Goal: Task Accomplishment & Management: Use online tool/utility

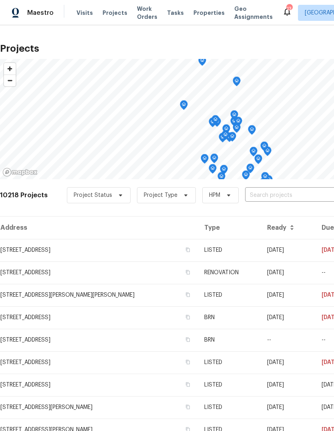
click at [259, 196] on input "text" at bounding box center [291, 195] width 92 height 12
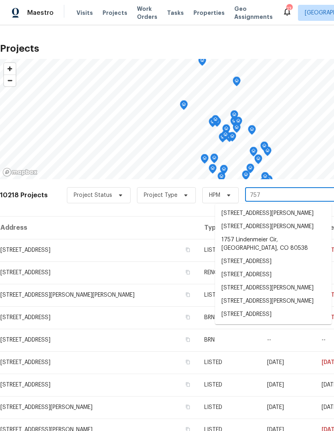
type input "7575"
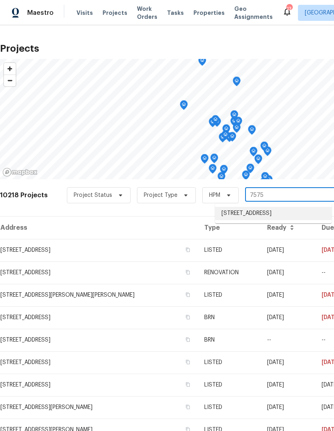
click at [272, 215] on li "[STREET_ADDRESS]" at bounding box center [273, 213] width 117 height 13
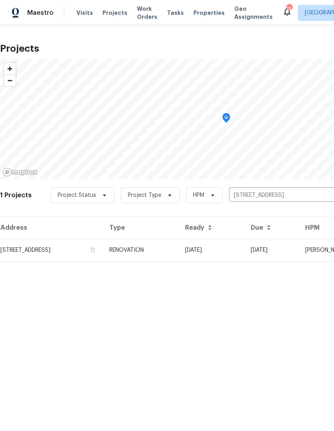
click at [179, 251] on td "RENOVATION" at bounding box center [141, 250] width 76 height 22
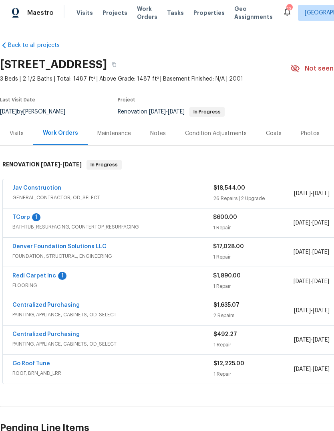
click at [24, 219] on link "TCorp" at bounding box center [21, 218] width 18 height 6
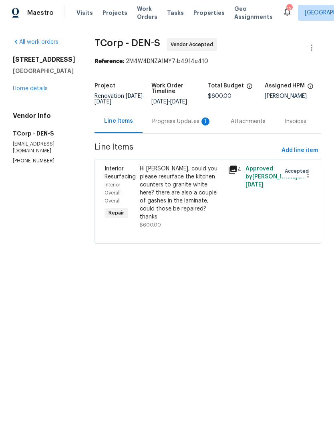
click at [182, 123] on div "Progress Updates 1" at bounding box center [181, 121] width 59 height 8
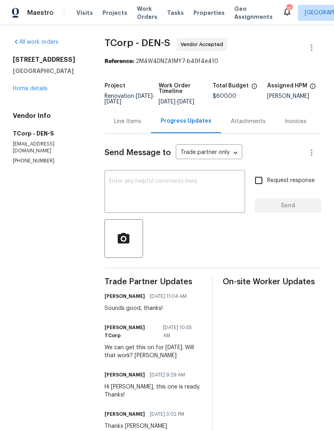
click at [202, 198] on textarea at bounding box center [174, 192] width 131 height 28
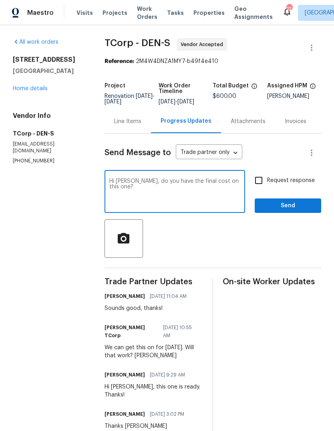
type textarea "Hi [PERSON_NAME], do you have the final cost on this one?"
click at [297, 211] on span "Send" at bounding box center [288, 206] width 54 height 10
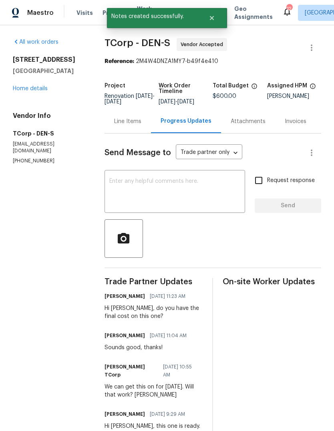
click at [28, 90] on link "Home details" at bounding box center [30, 89] width 35 height 6
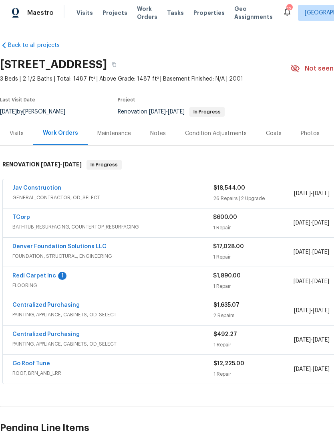
click at [110, 12] on span "Projects" at bounding box center [115, 13] width 25 height 8
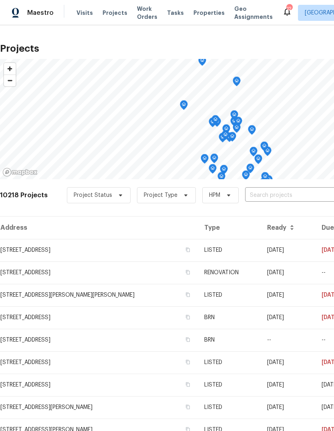
click at [275, 198] on input "text" at bounding box center [291, 195] width 92 height 12
type input "firethor"
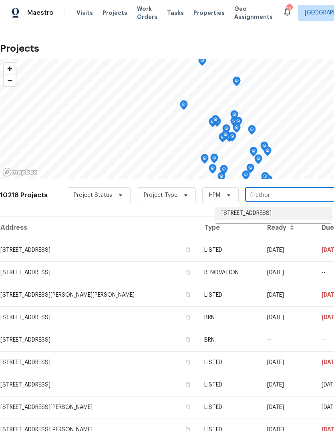
click at [264, 218] on li "[STREET_ADDRESS]" at bounding box center [273, 213] width 117 height 13
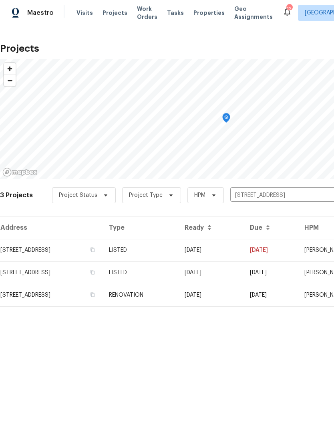
click at [178, 297] on td "RENOVATION" at bounding box center [141, 295] width 76 height 22
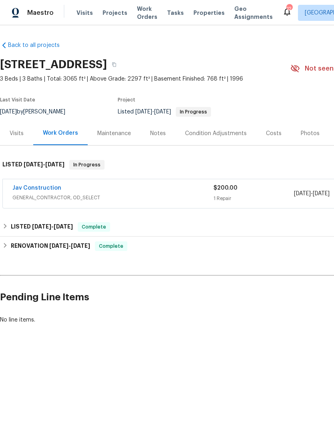
click at [51, 190] on link "Jav Construction" at bounding box center [36, 188] width 49 height 6
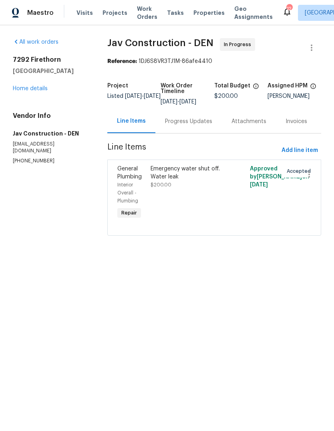
click at [203, 182] on div "Emergency water shut off. Water leak $200.00" at bounding box center [190, 177] width 78 height 24
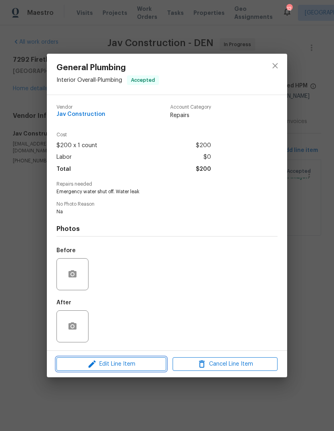
click at [142, 368] on span "Edit Line Item" at bounding box center [111, 364] width 105 height 10
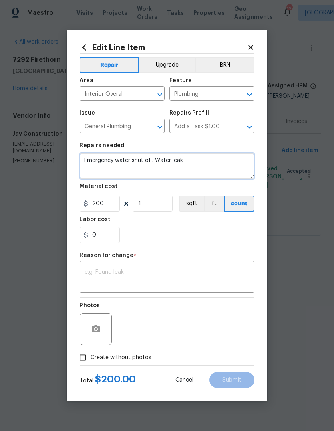
click at [209, 161] on textarea "Emergency water shut off. Water leak" at bounding box center [167, 166] width 175 height 26
type textarea "Emergency water shut off. Water leak. Removed all wet debris, all carpet, all d…"
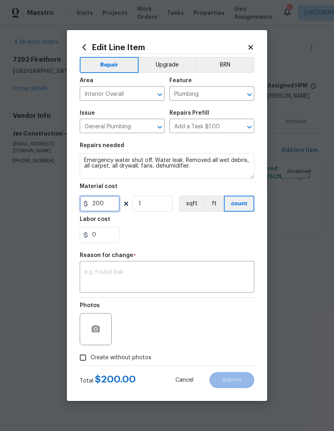
click at [104, 209] on input "200" at bounding box center [100, 204] width 40 height 16
type input "3700"
click at [107, 270] on textarea at bounding box center [167, 277] width 165 height 17
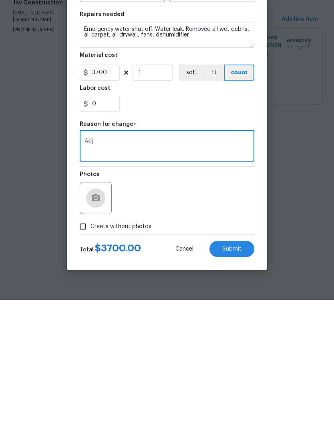
type textarea "Adj"
click at [90, 320] on button "button" at bounding box center [95, 329] width 19 height 19
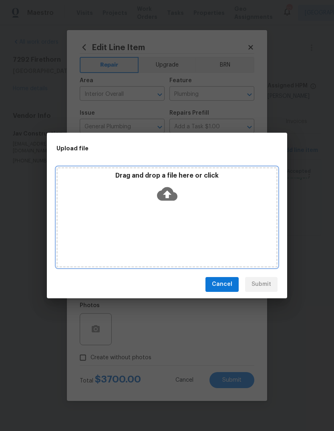
click at [235, 218] on div "Drag and drop a file here or click" at bounding box center [167, 217] width 221 height 100
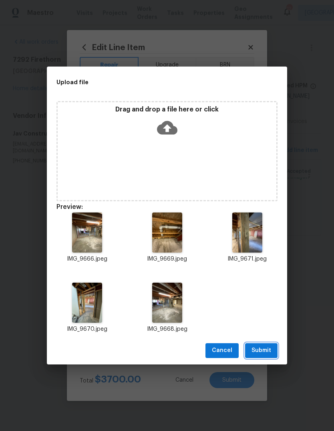
click at [266, 346] on span "Submit" at bounding box center [262, 351] width 20 height 10
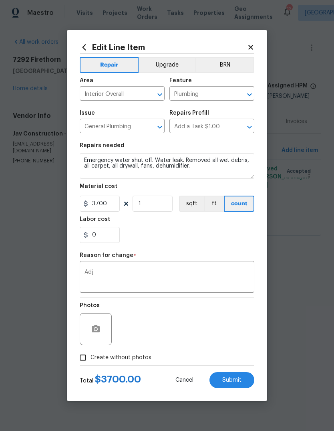
click at [235, 376] on button "Submit" at bounding box center [232, 380] width 45 height 16
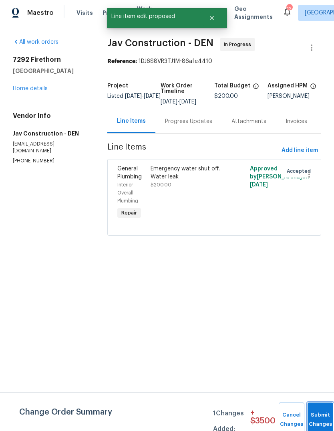
click at [321, 412] on button "Submit Changes" at bounding box center [321, 420] width 26 height 34
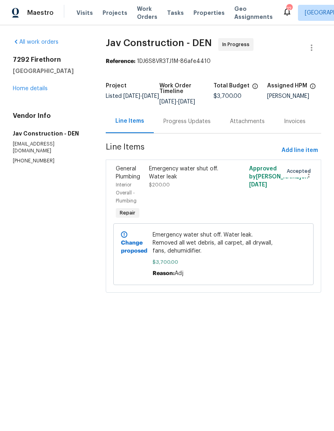
click at [34, 88] on link "Home details" at bounding box center [30, 89] width 35 height 6
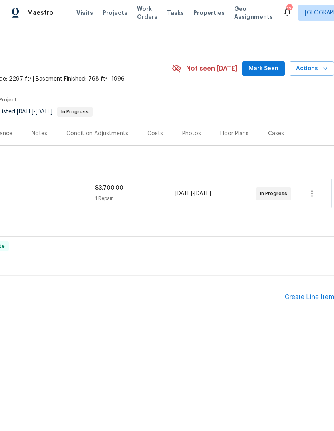
scroll to position [0, 119]
click at [311, 297] on div "Create Line Item" at bounding box center [309, 298] width 49 height 8
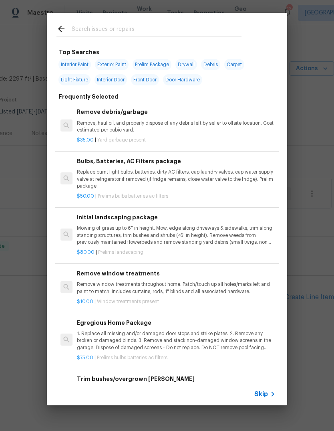
click at [267, 395] on span "Skip" at bounding box center [262, 394] width 14 height 8
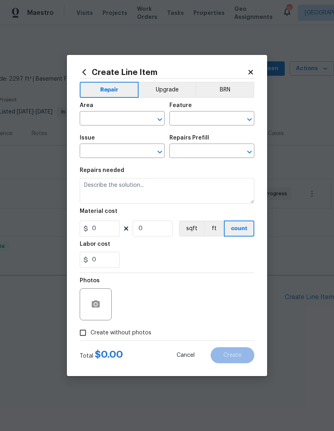
click at [98, 119] on input "text" at bounding box center [111, 119] width 63 height 12
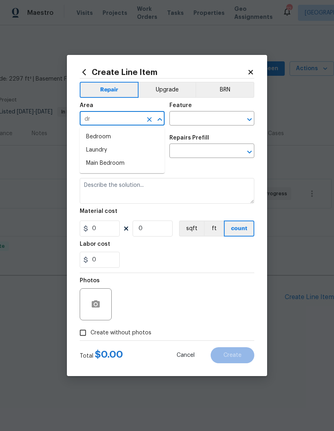
type input "d"
click at [107, 153] on li "Interior Overall" at bounding box center [122, 150] width 85 height 13
type input "Interior Overall"
click at [198, 118] on input "text" at bounding box center [201, 119] width 63 height 12
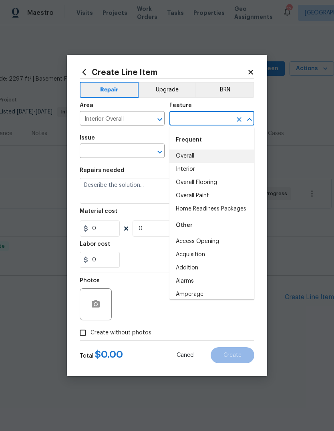
click at [196, 156] on li "Overall" at bounding box center [212, 156] width 85 height 13
type input "Overall"
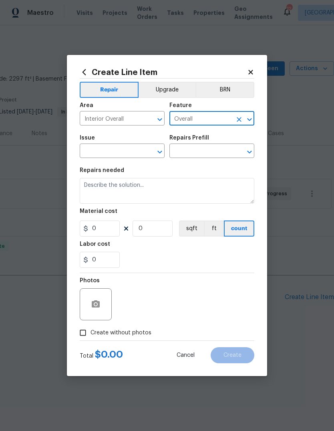
click at [132, 152] on input "text" at bounding box center [111, 152] width 63 height 12
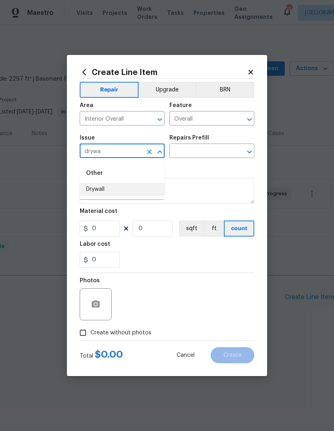
click at [103, 190] on li "Drywall" at bounding box center [122, 189] width 85 height 13
type input "Drywall"
click at [193, 150] on input "text" at bounding box center [201, 152] width 63 height 12
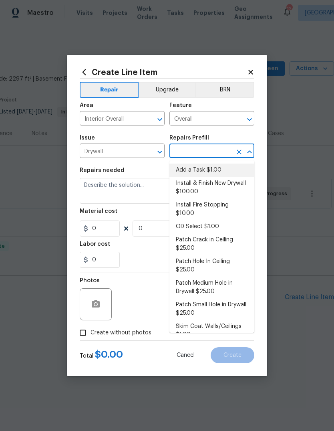
click at [209, 171] on li "Add a Task $1.00" at bounding box center [212, 170] width 85 height 13
type input "Add a Task $1.00"
type input "Walls and Ceiling"
type textarea "HPM to detail"
type input "1"
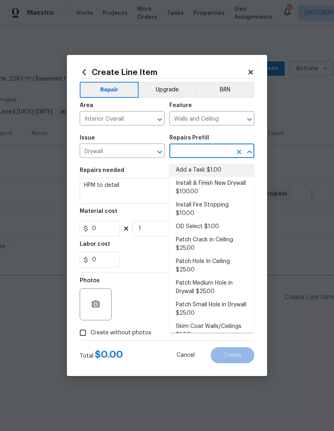
type input "Add a Task $1.00"
type input "1"
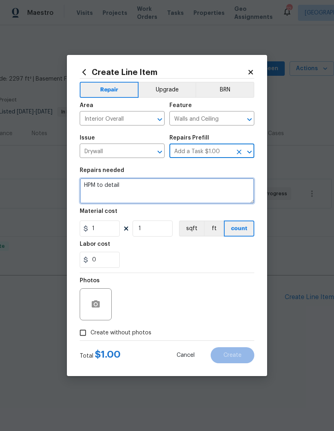
click at [140, 191] on textarea "HPM to detail" at bounding box center [167, 191] width 175 height 26
type textarea "H"
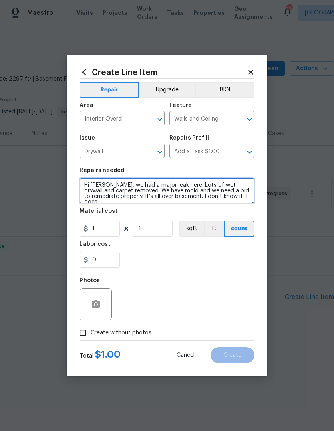
scroll to position [2, 0]
click at [143, 190] on textarea "Hi [PERSON_NAME], we had a major leak here. Lots of wet drywall and carpet remo…" at bounding box center [167, 191] width 175 height 26
click at [142, 190] on textarea "Hi [PERSON_NAME], we had a major leak here. Lots of wet drywall and carpet remo…" at bounding box center [167, 191] width 175 height 26
type textarea "Hi [PERSON_NAME], we had a major leak here. Lots of wet drywall and carpet remo…"
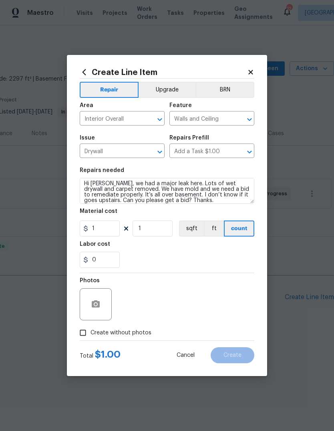
click at [154, 251] on div "Labor cost" at bounding box center [167, 246] width 175 height 10
click at [108, 229] on input "1" at bounding box center [100, 229] width 40 height 16
click at [156, 258] on div "0" at bounding box center [167, 260] width 175 height 16
click at [83, 340] on input "Create without photos" at bounding box center [82, 332] width 15 height 15
checkbox input "true"
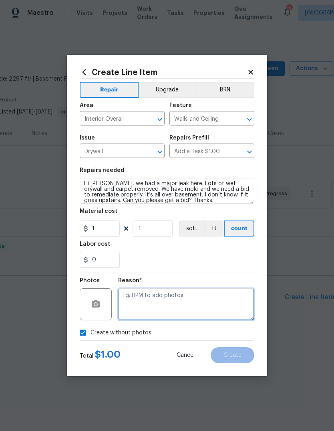
click at [203, 299] on textarea at bounding box center [186, 304] width 136 height 32
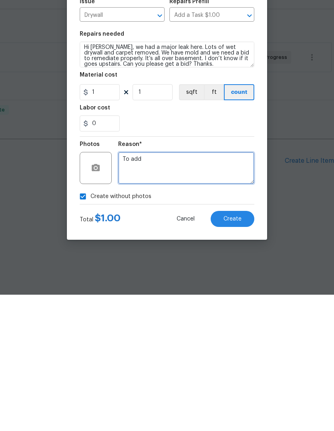
type textarea "To add"
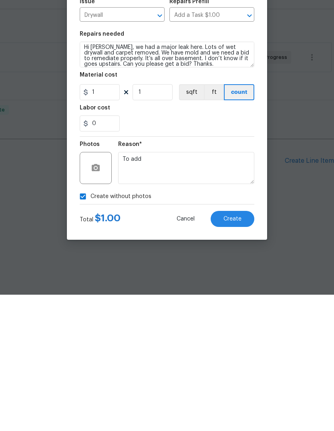
click at [239, 352] on span "Create" at bounding box center [233, 355] width 18 height 6
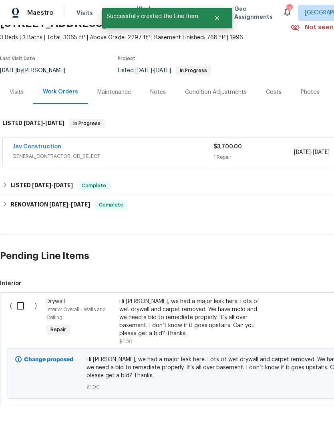
scroll to position [41, 0]
click at [22, 309] on input "checkbox" at bounding box center [23, 306] width 23 height 17
checkbox input "true"
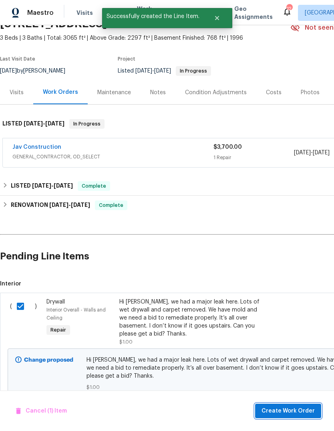
click at [304, 414] on span "Create Work Order" at bounding box center [288, 411] width 53 height 10
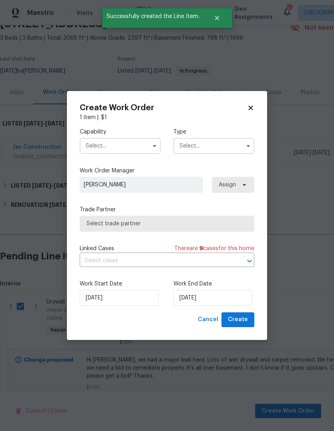
click at [140, 150] on input "text" at bounding box center [120, 146] width 81 height 16
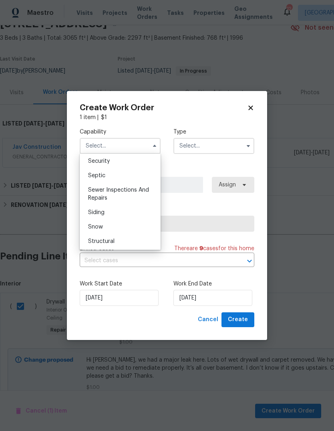
scroll to position [837, 0]
click at [126, 190] on div "Sewer Inspections And Repairs" at bounding box center [120, 191] width 77 height 22
type input "Sewer Inspections And Repairs"
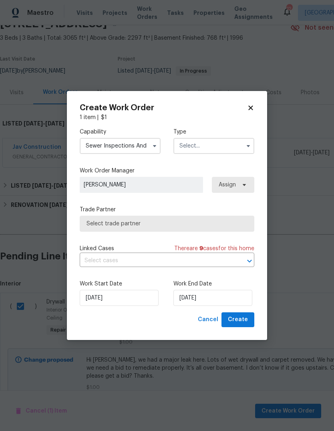
click at [196, 149] on input "text" at bounding box center [214, 146] width 81 height 16
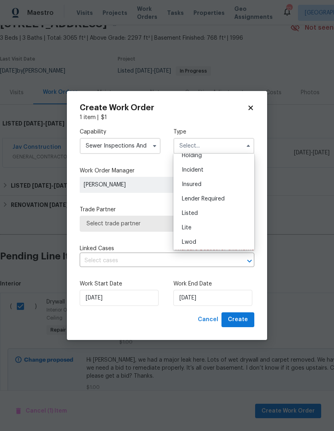
scroll to position [38, 0]
click at [209, 215] on div "Listed" at bounding box center [214, 211] width 77 height 14
type input "Listed"
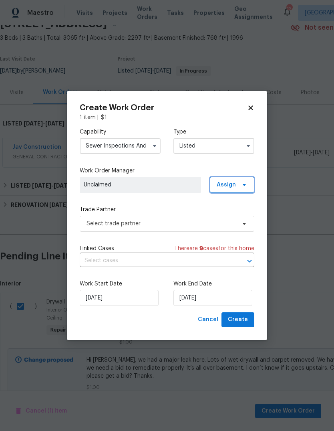
click at [249, 189] on span "Assign" at bounding box center [232, 185] width 45 height 16
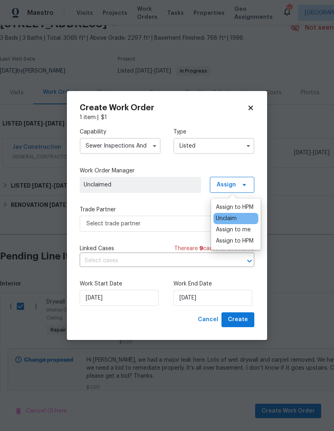
click at [251, 207] on div "Assign to HPM" at bounding box center [235, 207] width 38 height 8
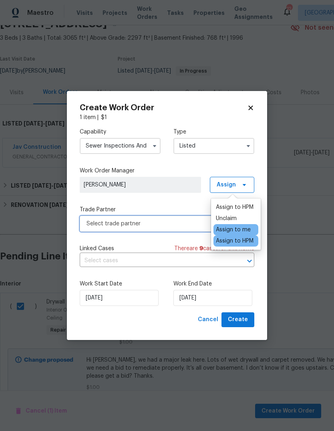
click at [176, 222] on span "Select trade partner" at bounding box center [162, 224] width 150 height 8
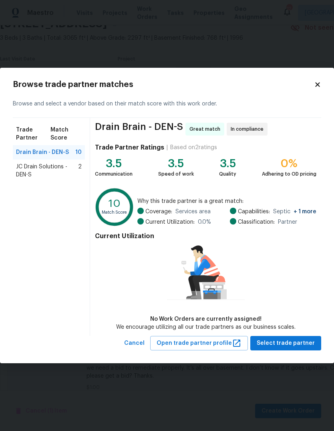
click at [30, 169] on span "JC Drain Solutions - DEN-S" at bounding box center [47, 171] width 62 height 16
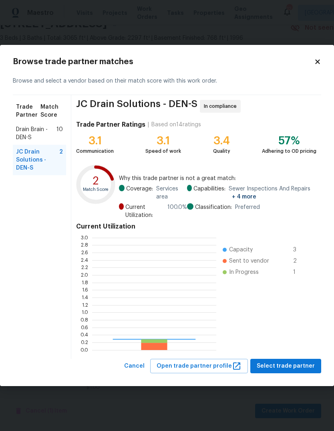
scroll to position [112, 124]
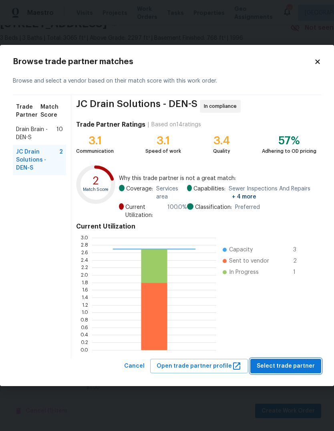
click at [298, 365] on span "Select trade partner" at bounding box center [286, 366] width 58 height 10
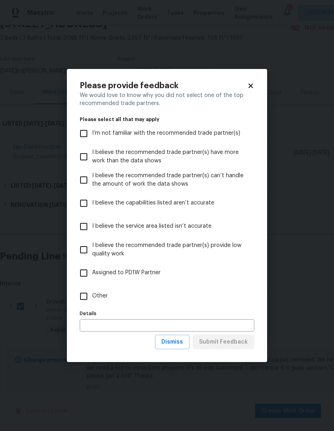
click at [81, 295] on input "Other" at bounding box center [83, 296] width 17 height 17
checkbox input "true"
click at [141, 327] on input "text" at bounding box center [167, 325] width 175 height 12
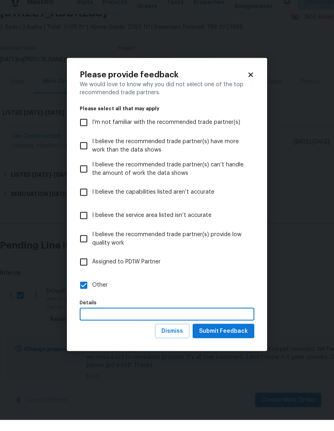
scroll to position [30, 0]
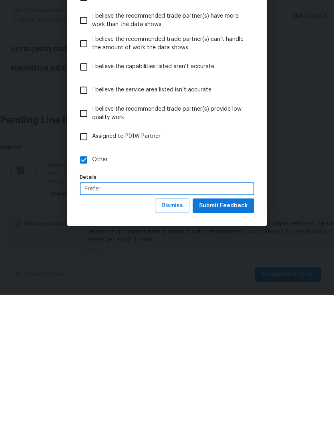
type input "Prefer"
click at [242, 337] on span "Submit Feedback" at bounding box center [223, 342] width 49 height 10
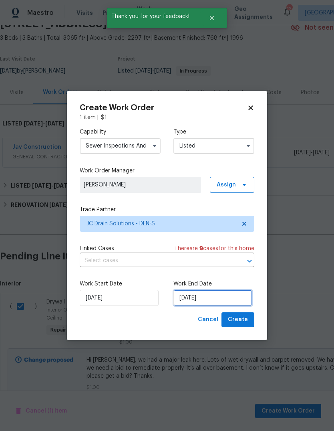
click at [233, 300] on input "[DATE]" at bounding box center [213, 298] width 79 height 16
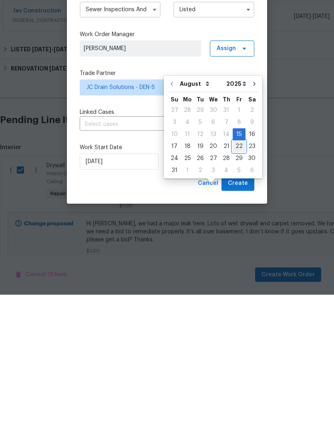
click at [237, 277] on div "22" at bounding box center [239, 282] width 13 height 11
type input "[DATE]"
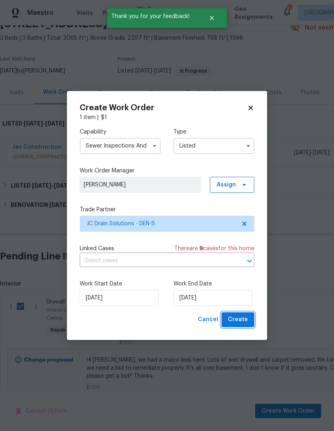
click at [245, 321] on span "Create" at bounding box center [238, 320] width 20 height 10
checkbox input "false"
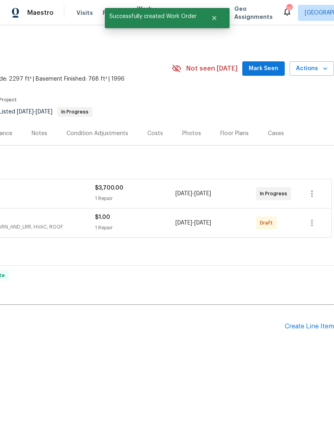
scroll to position [0, 119]
click at [312, 224] on icon "button" at bounding box center [313, 223] width 2 height 6
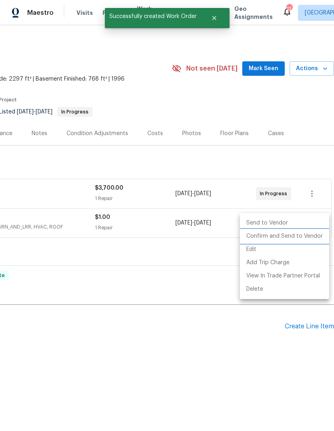
click at [272, 238] on li "Confirm and Send to Vendor" at bounding box center [284, 236] width 89 height 13
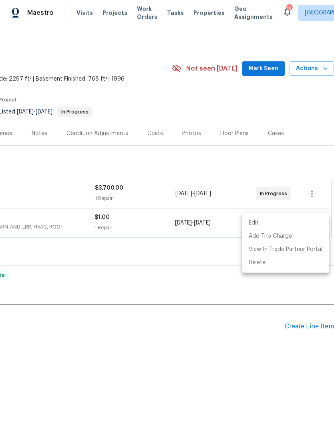
click at [214, 369] on div at bounding box center [167, 215] width 334 height 431
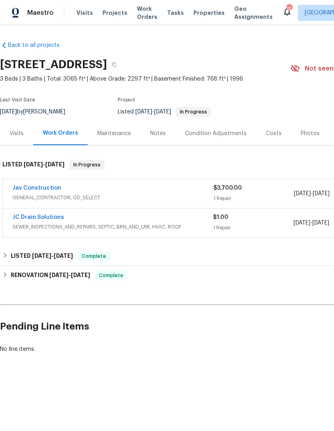
scroll to position [0, 0]
click at [42, 219] on link "JC Drain Solutions" at bounding box center [38, 218] width 52 height 6
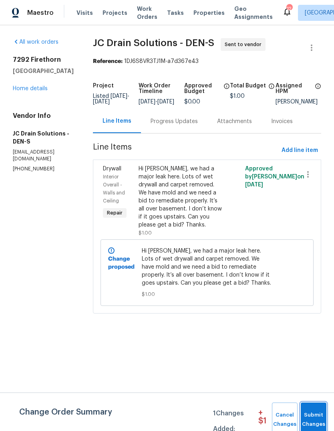
click at [318, 411] on span "Submit Changes" at bounding box center [314, 420] width 18 height 18
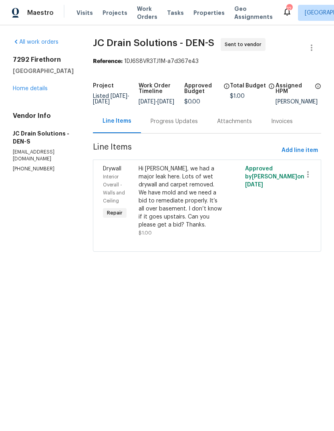
click at [182, 126] on div "Progress Updates" at bounding box center [174, 121] width 47 height 8
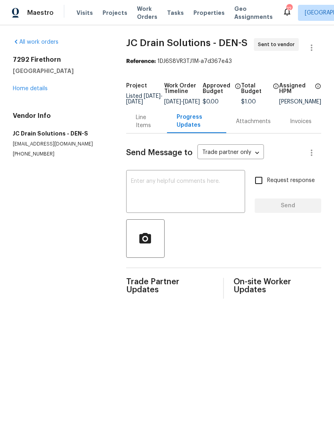
click at [178, 191] on textarea at bounding box center [185, 192] width 109 height 28
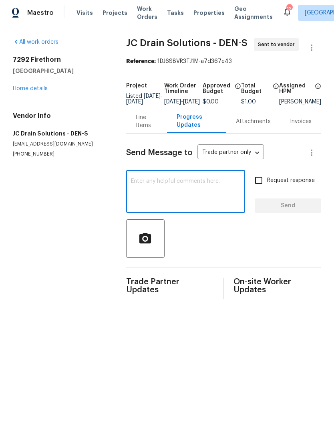
click at [152, 188] on textarea at bounding box center [185, 192] width 109 height 28
paste textarea "Hi [PERSON_NAME], we had a major leak here. Lots of wet drywall and carpet remo…"
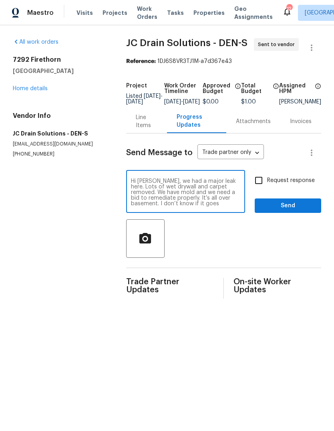
scroll to position [6, 0]
type textarea "Hi [PERSON_NAME], we had a major leak here. Lots of wet drywall and carpet remo…"
click at [296, 211] on span "Send" at bounding box center [288, 206] width 54 height 10
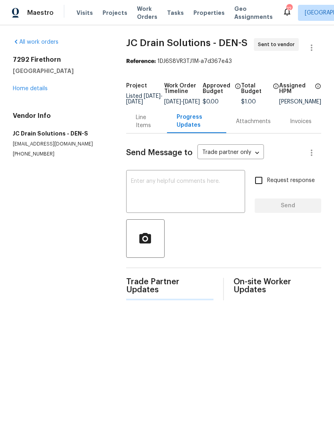
scroll to position [0, 0]
